Goal: Navigation & Orientation: Find specific page/section

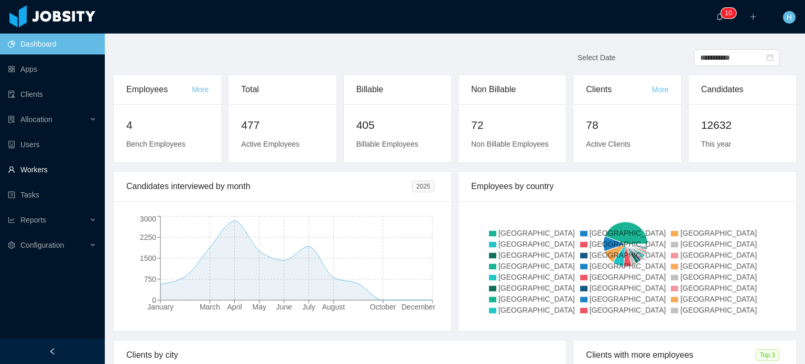
click at [44, 175] on link "Workers" at bounding box center [52, 169] width 89 height 21
